Goal: Navigation & Orientation: Locate item on page

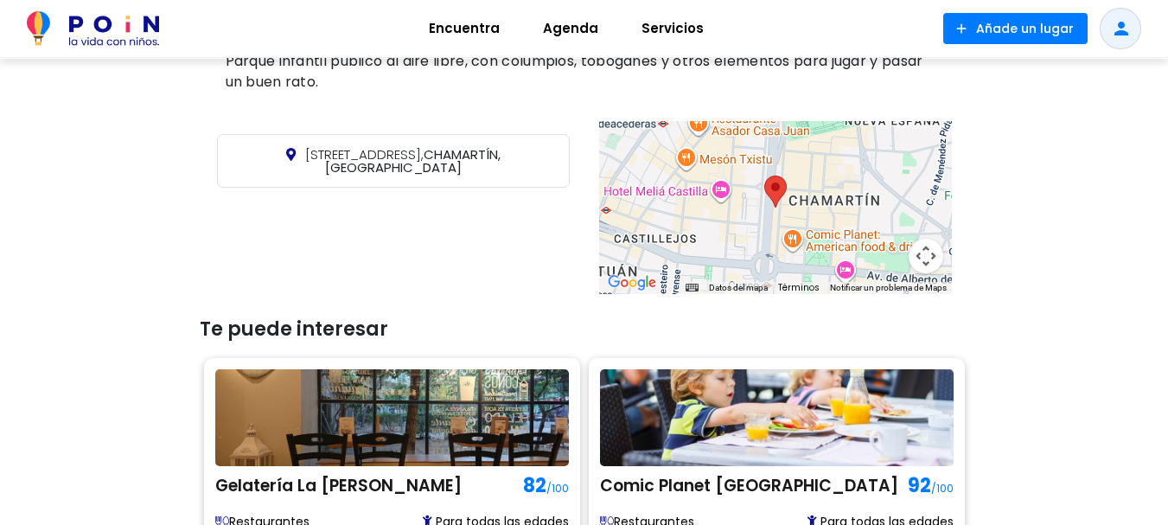
scroll to position [692, 0]
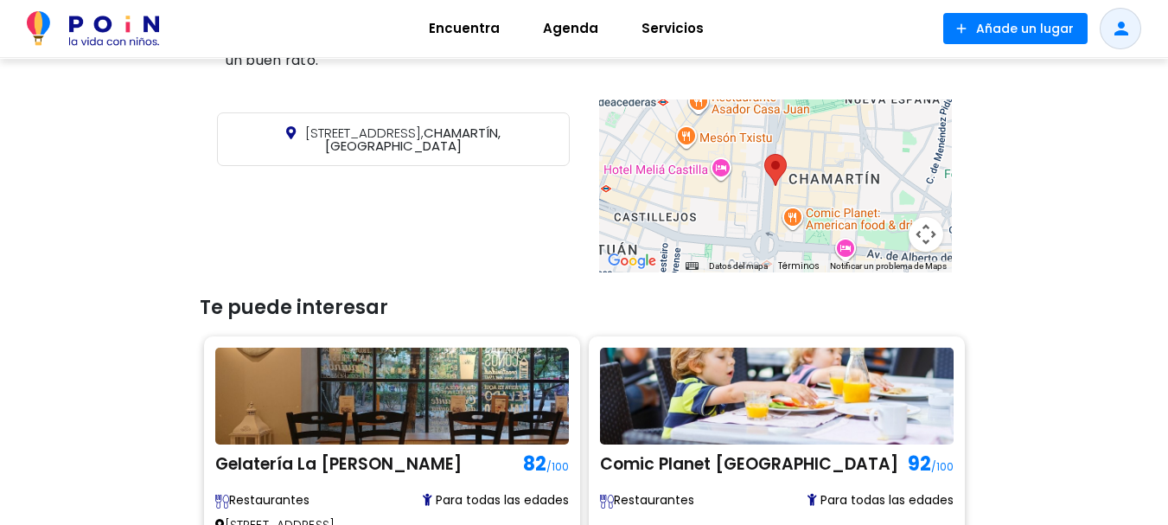
click at [927, 238] on button "Controles de visualización del mapa" at bounding box center [926, 234] width 35 height 35
click at [932, 231] on button "Controles de visualización del mapa" at bounding box center [926, 234] width 35 height 35
click at [932, 233] on button "Controles de visualización del mapa" at bounding box center [926, 234] width 35 height 35
click at [919, 232] on button "Controles de visualización del mapa" at bounding box center [926, 234] width 35 height 35
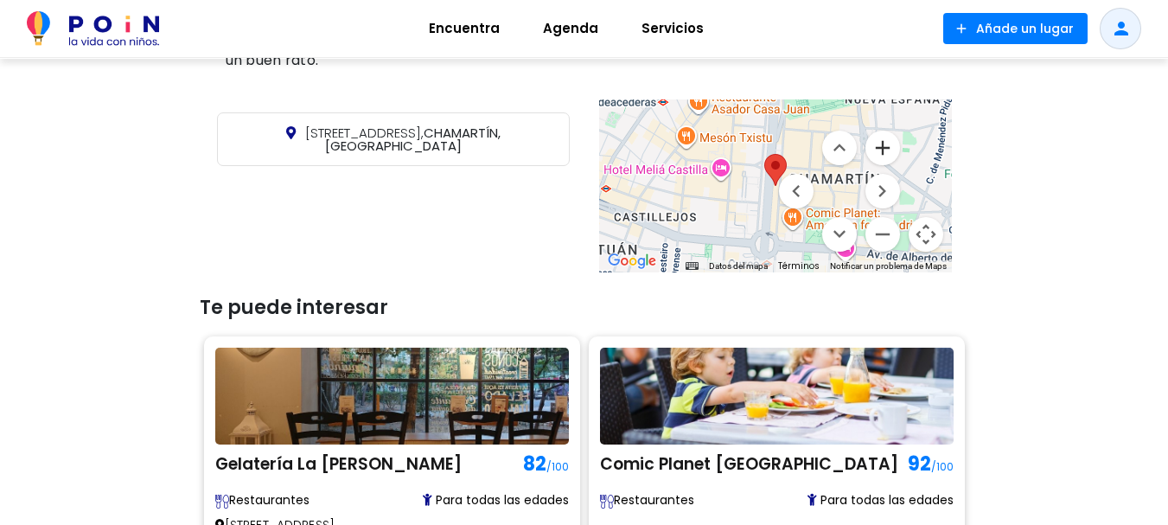
click at [887, 151] on button "Ampliar" at bounding box center [883, 148] width 35 height 35
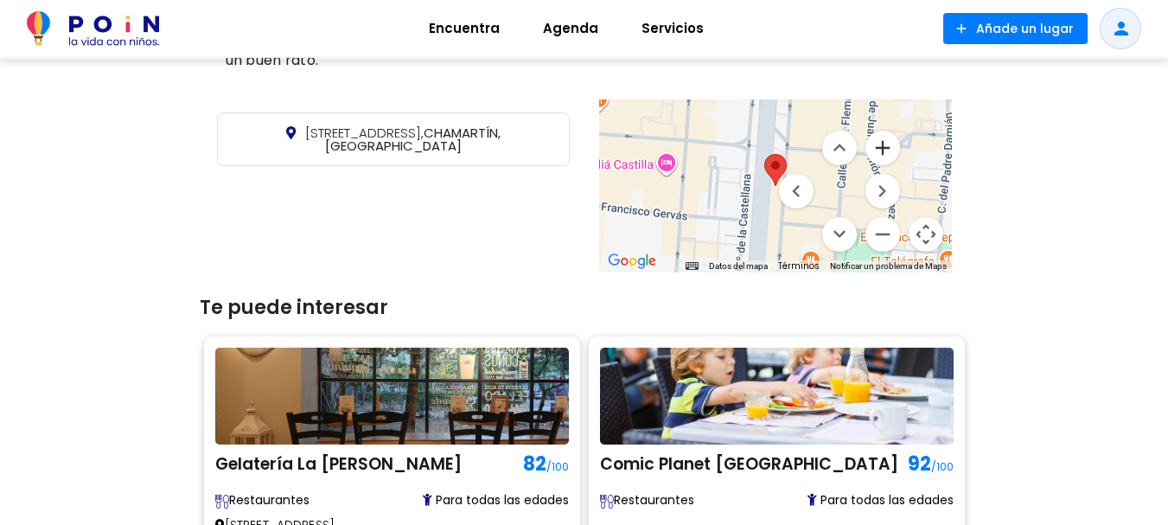
click at [887, 151] on button "Ampliar" at bounding box center [883, 148] width 35 height 35
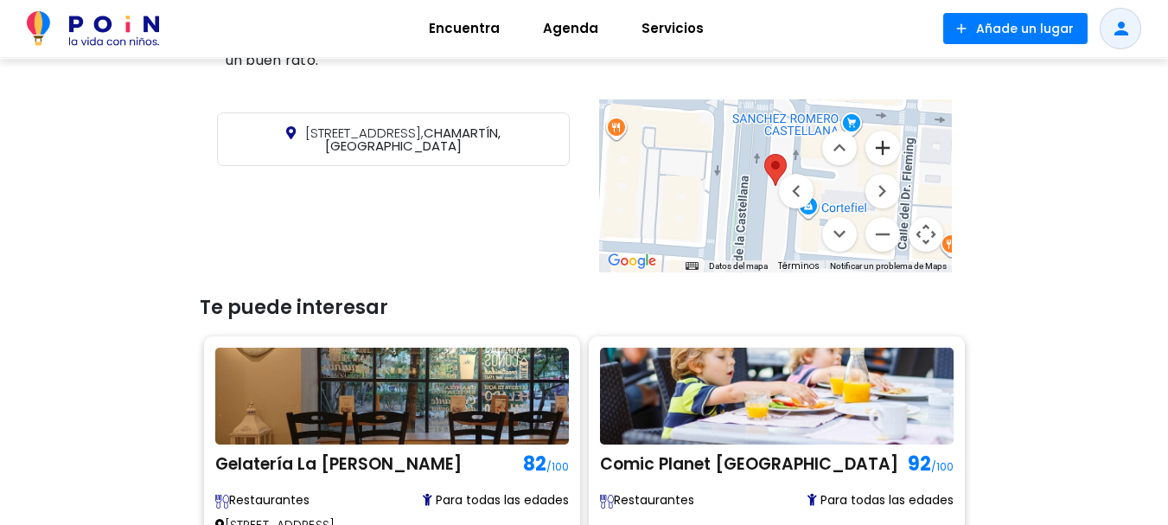
scroll to position [655, 0]
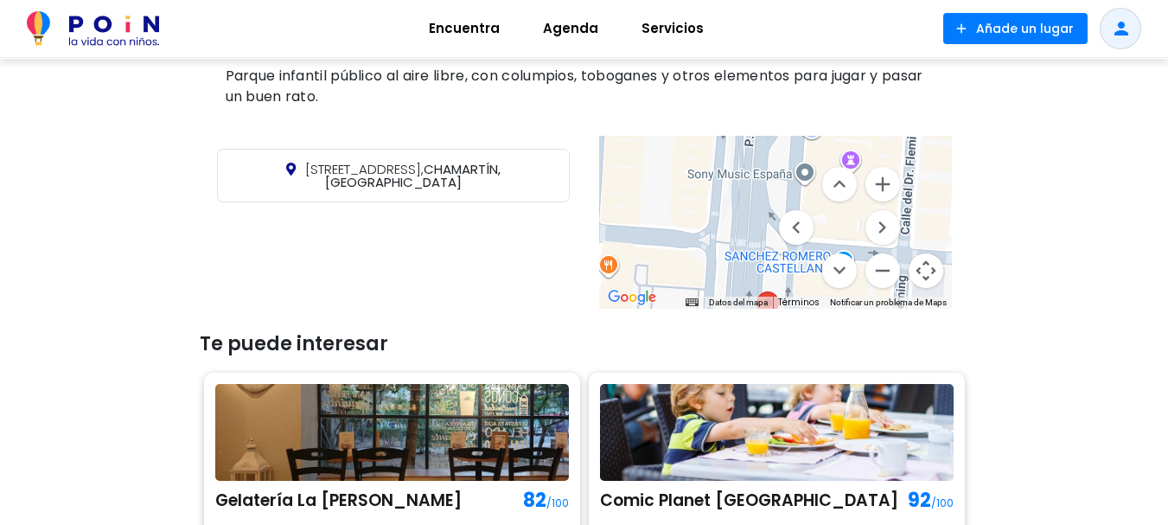
drag, startPoint x: 687, startPoint y: 205, endPoint x: 678, endPoint y: 309, distance: 104.1
click at [678, 309] on div "[STREET_ADDRESS] ← Mover a la izquierda → Mover a la derecha ↑ Mover hacia arri…" at bounding box center [584, 222] width 778 height 182
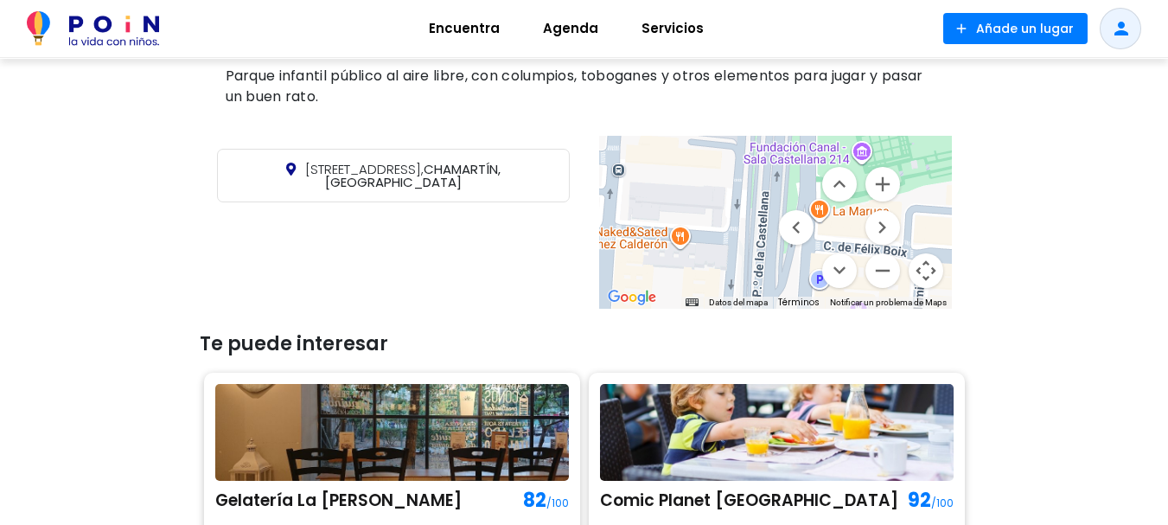
drag, startPoint x: 687, startPoint y: 181, endPoint x: 695, endPoint y: 332, distance: 151.6
click at [695, 332] on div "< Lugares / Naturaleza con niños [STREET_ADDRESS] Parques infantiles municipale…" at bounding box center [584, 271] width 778 height 1739
click at [708, 258] on div at bounding box center [775, 222] width 353 height 173
